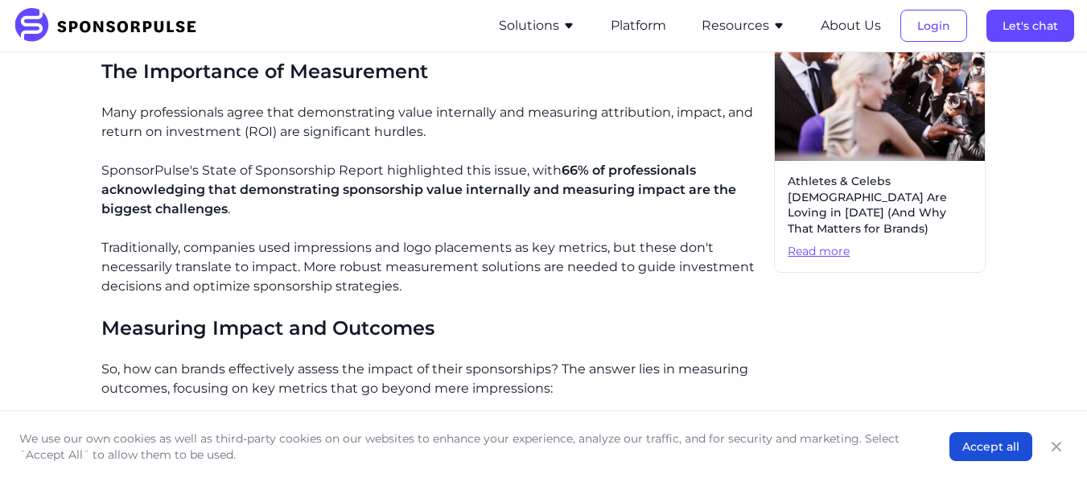
scroll to position [1094, 0]
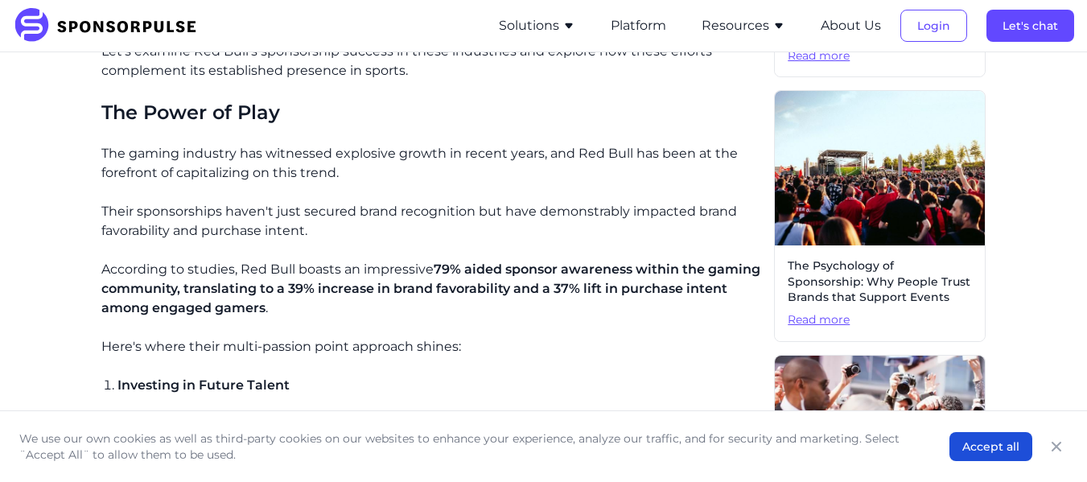
scroll to position [625, 0]
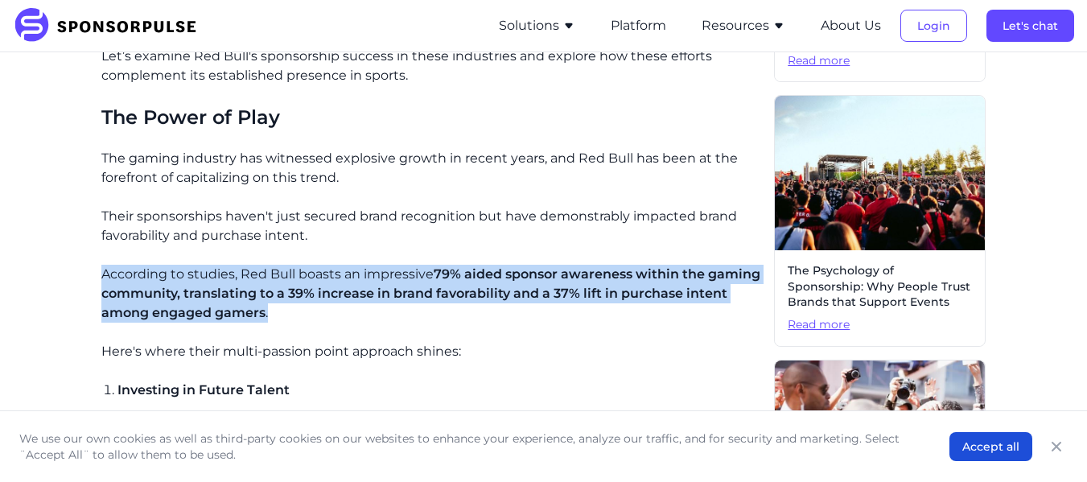
drag, startPoint x: 100, startPoint y: 277, endPoint x: 362, endPoint y: 307, distance: 264.1
click at [336, 280] on p "According to studies, Red Bull boasts an impressive 79% aided sponsor awareness…" at bounding box center [431, 294] width 660 height 58
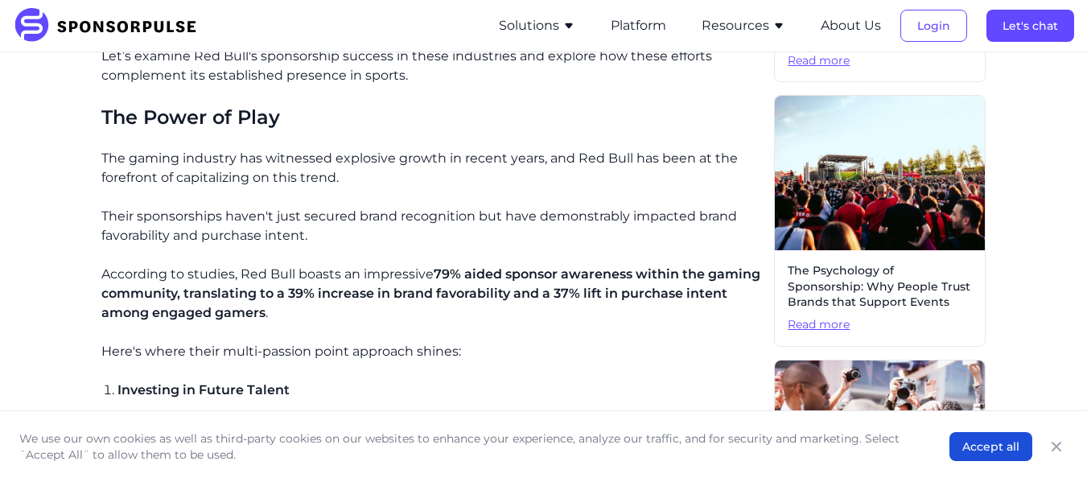
click at [326, 271] on p "According to studies, Red Bull boasts an impressive 79% aided sponsor awareness…" at bounding box center [431, 294] width 660 height 58
copy p "boasts"
click at [207, 266] on p "According to studies, Red Bull boasts an impressive 79% aided sponsor awareness…" at bounding box center [431, 294] width 660 height 58
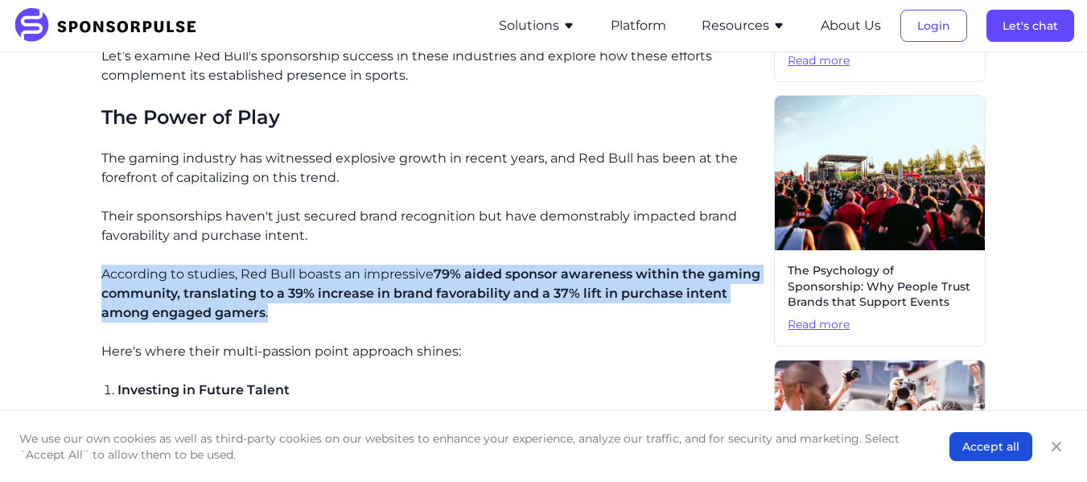
drag, startPoint x: 100, startPoint y: 272, endPoint x: 398, endPoint y: 312, distance: 301.3
copy p "According to studies, Red Bull boasts an impressive 79% aided sponsor awareness…"
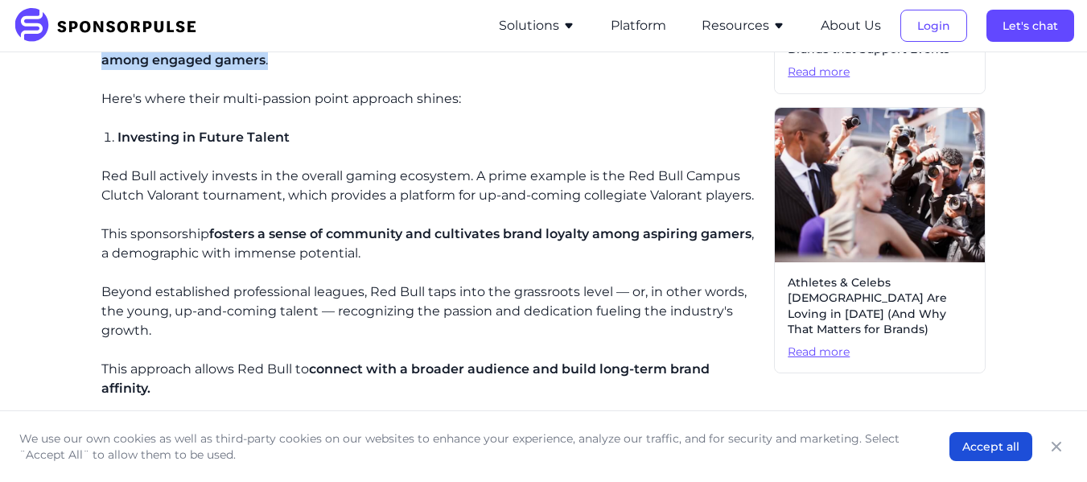
scroll to position [879, 0]
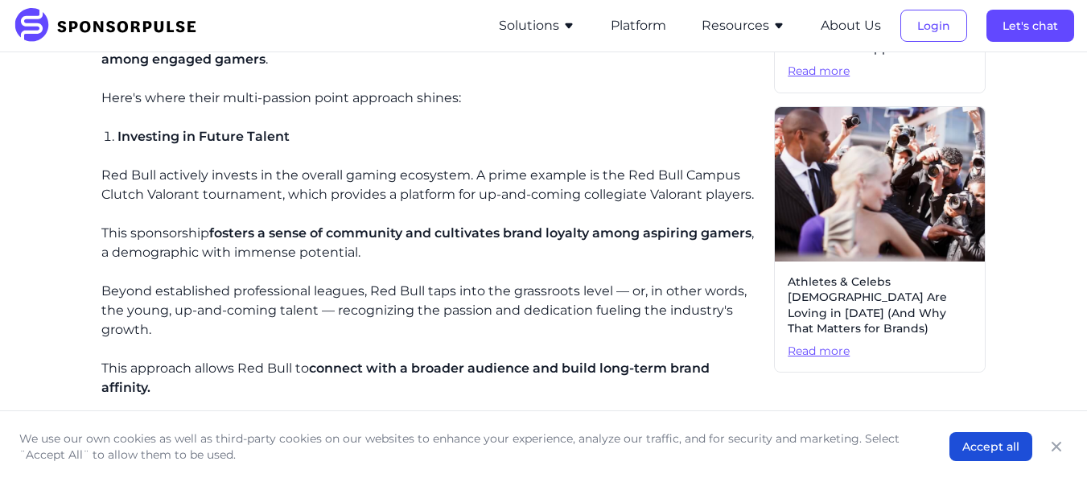
click at [397, 291] on p "Beyond established professional leagues, Red Bull taps into the grassroots leve…" at bounding box center [431, 311] width 660 height 58
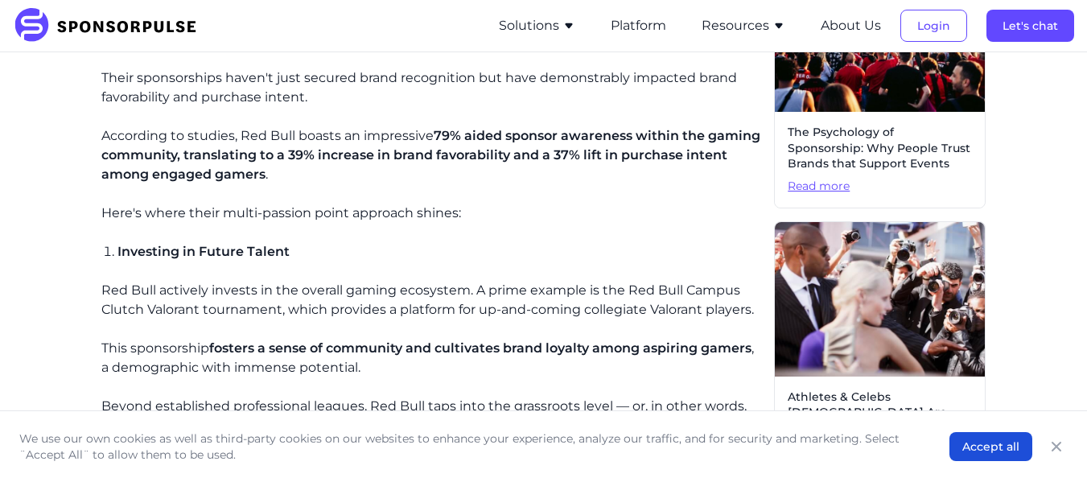
scroll to position [761, 0]
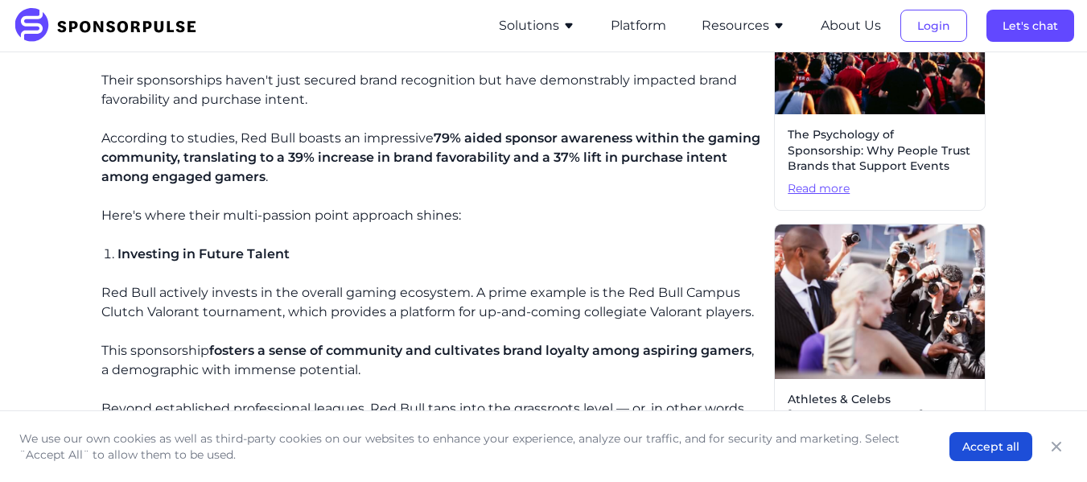
click at [397, 143] on p "According to studies, Red Bull boasts an impressive 79% aided sponsor awareness…" at bounding box center [431, 158] width 660 height 58
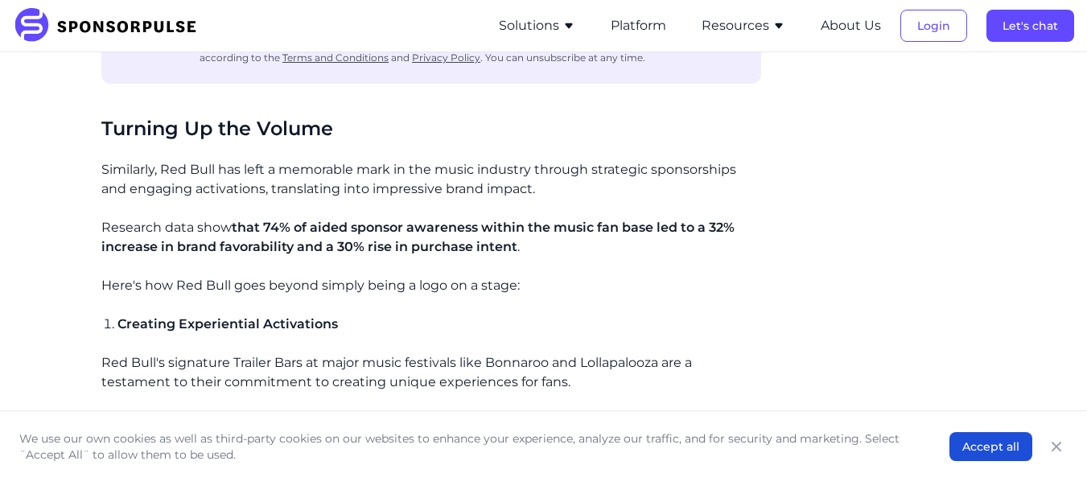
scroll to position [1829, 0]
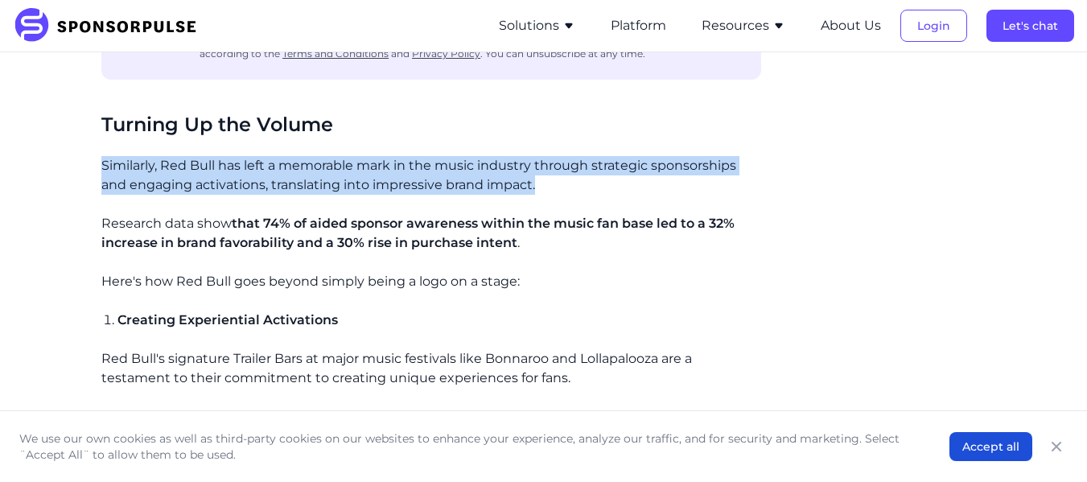
drag, startPoint x: 97, startPoint y: 159, endPoint x: 600, endPoint y: 184, distance: 502.9
copy p "Similarly, Red Bull has left a memorable mark in the music industry through str…"
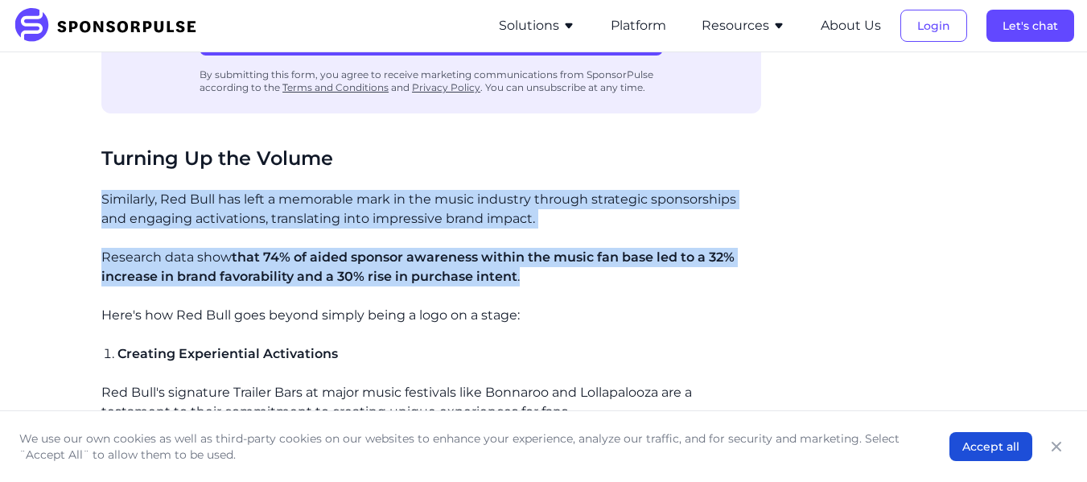
drag, startPoint x: 101, startPoint y: 199, endPoint x: 551, endPoint y: 281, distance: 457.3
copy div "Similarly, Red Bull has left a memorable mark in the music industry through str…"
